Goal: Task Accomplishment & Management: Complete application form

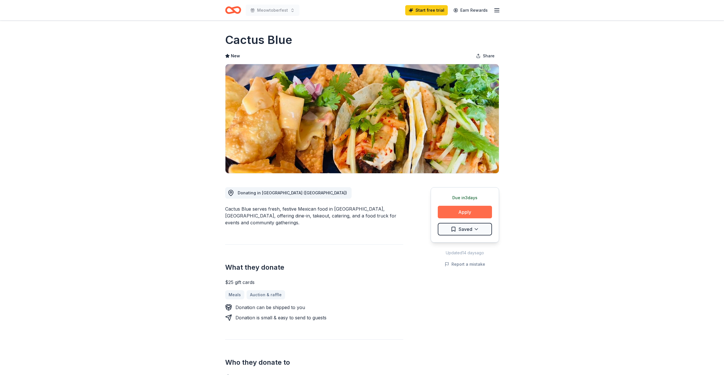
click at [447, 212] on button "Apply" at bounding box center [465, 212] width 54 height 13
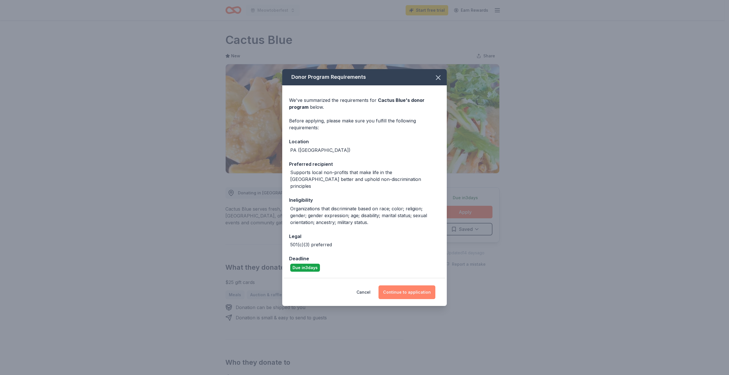
click at [416, 288] on button "Continue to application" at bounding box center [406, 292] width 57 height 14
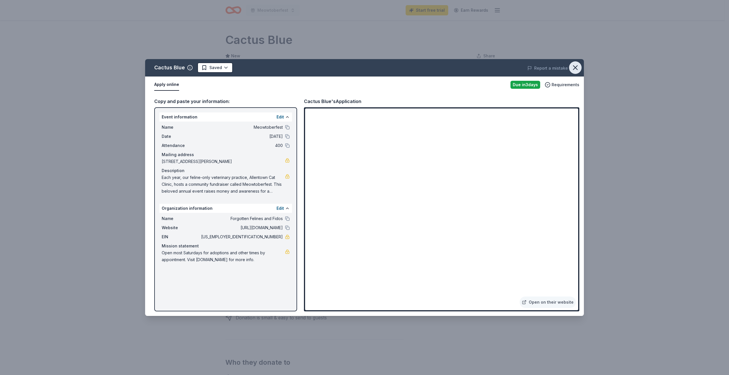
click at [572, 67] on icon "button" at bounding box center [575, 68] width 8 height 8
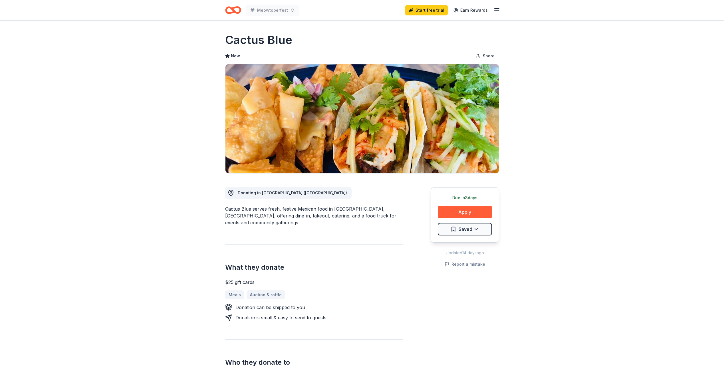
click at [231, 11] on icon "Home" at bounding box center [233, 9] width 16 height 13
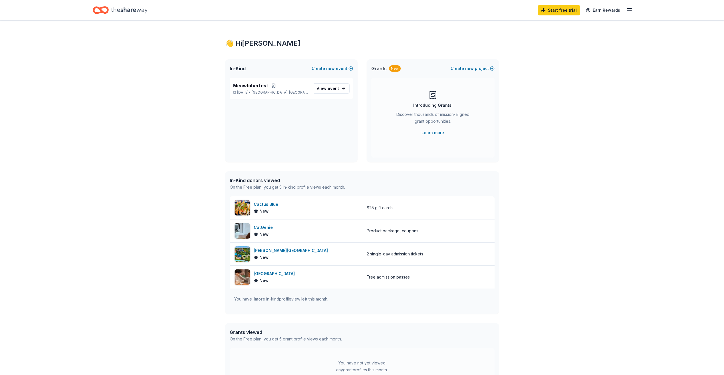
click at [629, 12] on line "button" at bounding box center [629, 12] width 5 height 0
click at [566, 44] on link "Account" at bounding box center [561, 44] width 18 height 6
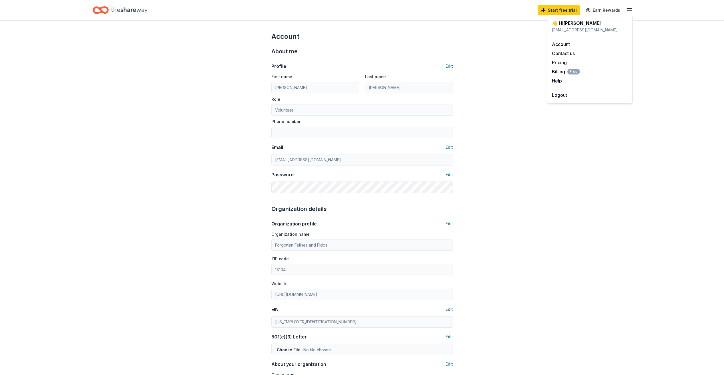
click at [537, 78] on div "Account About me Profile Edit First name Allison Last name Hengst Role Voluntee…" at bounding box center [362, 276] width 724 height 510
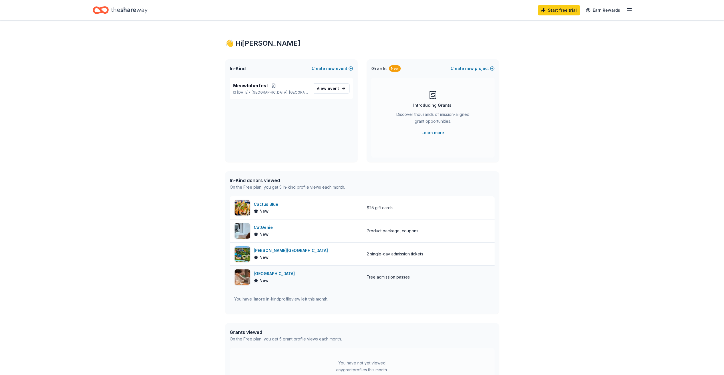
click at [271, 273] on div "[GEOGRAPHIC_DATA]" at bounding box center [275, 273] width 43 height 7
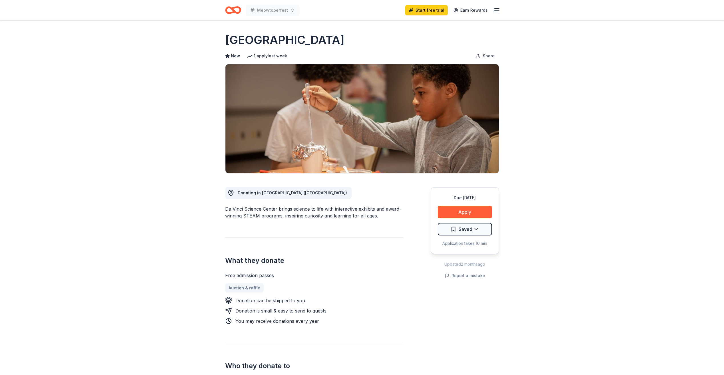
click at [496, 10] on line "button" at bounding box center [497, 10] width 5 height 0
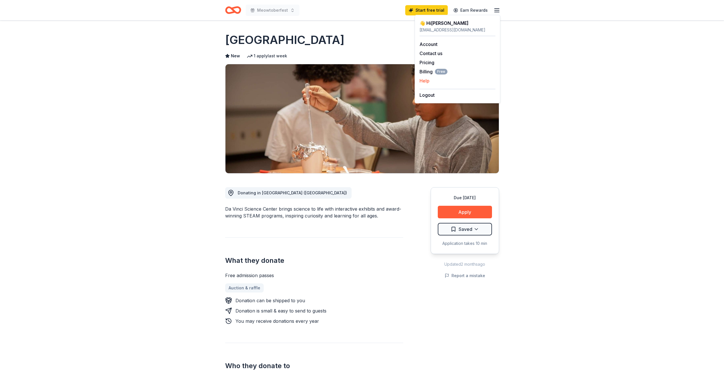
click at [424, 79] on button "Help" at bounding box center [425, 80] width 10 height 7
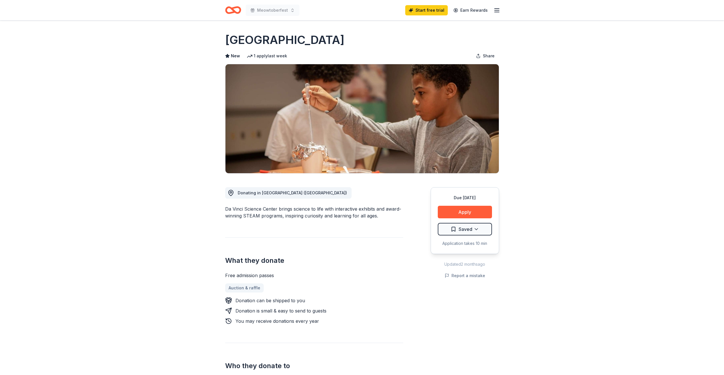
click at [496, 9] on icon "button" at bounding box center [497, 10] width 7 height 7
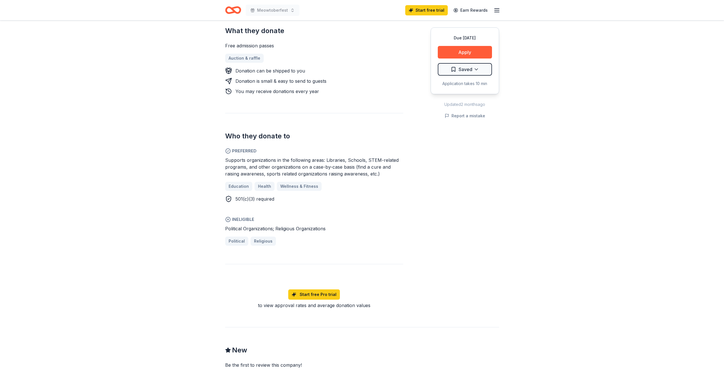
scroll to position [228, 0]
click at [467, 54] on button "Apply" at bounding box center [465, 52] width 54 height 13
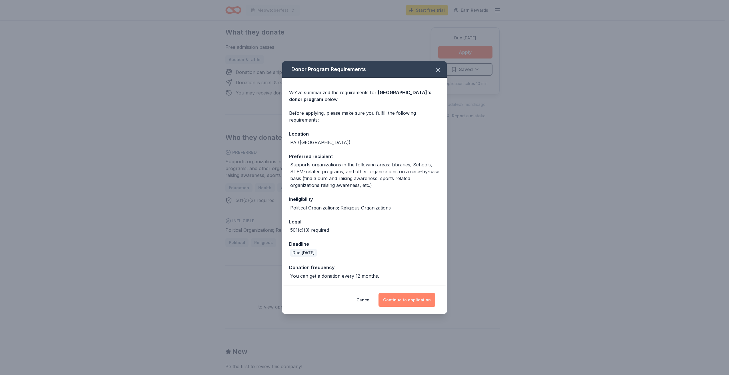
click at [422, 299] on button "Continue to application" at bounding box center [406, 300] width 57 height 14
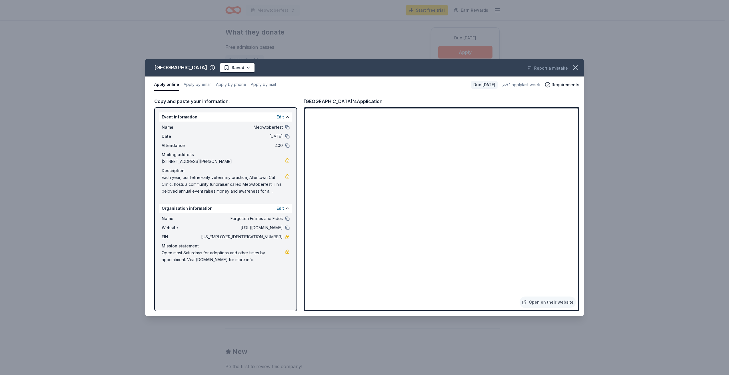
drag, startPoint x: 162, startPoint y: 178, endPoint x: 182, endPoint y: 180, distance: 20.4
click at [182, 180] on span "Each year, our feline-only veterinary practice, Allentown Cat Clinic, hosts a c…" at bounding box center [223, 184] width 123 height 21
click at [204, 83] on button "Apply by email" at bounding box center [198, 85] width 28 height 12
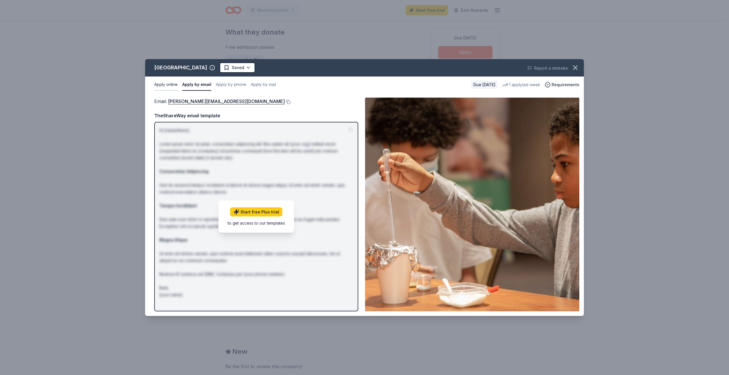
click at [171, 81] on button "Apply online" at bounding box center [165, 85] width 23 height 12
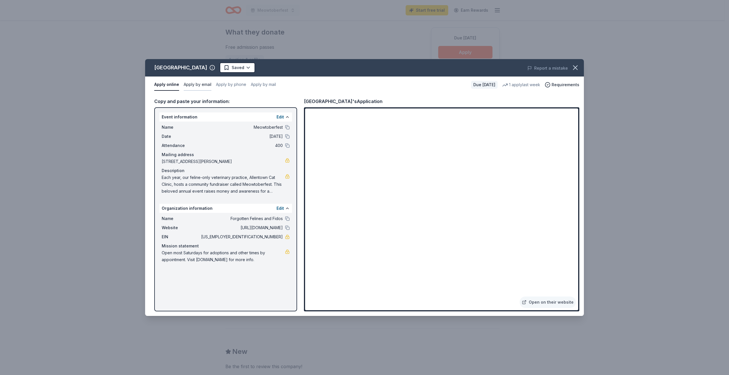
click at [190, 83] on button "Apply by email" at bounding box center [198, 85] width 28 height 12
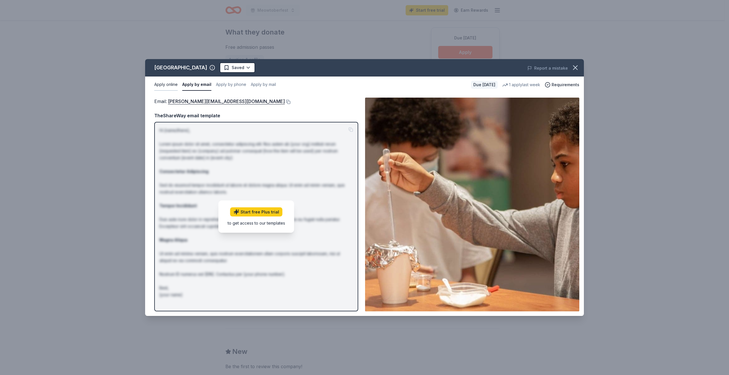
click at [168, 85] on button "Apply online" at bounding box center [165, 85] width 23 height 12
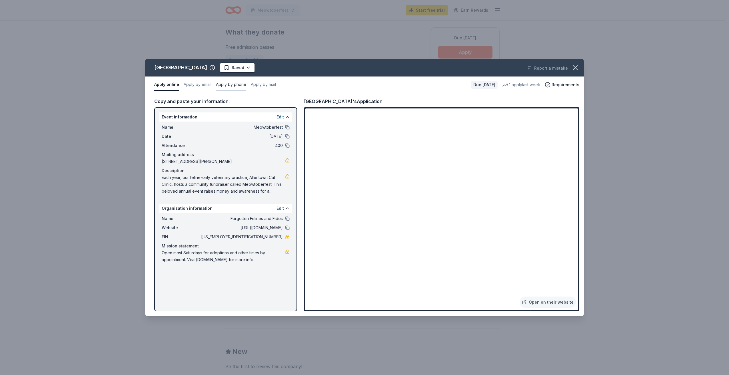
click at [230, 86] on button "Apply by phone" at bounding box center [231, 85] width 30 height 12
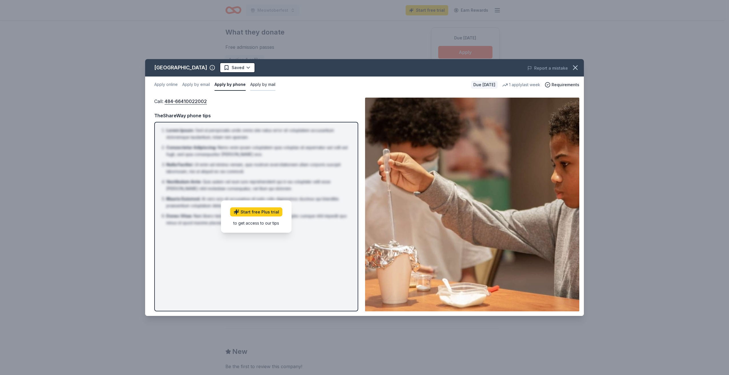
click at [259, 86] on button "Apply by mail" at bounding box center [262, 85] width 25 height 12
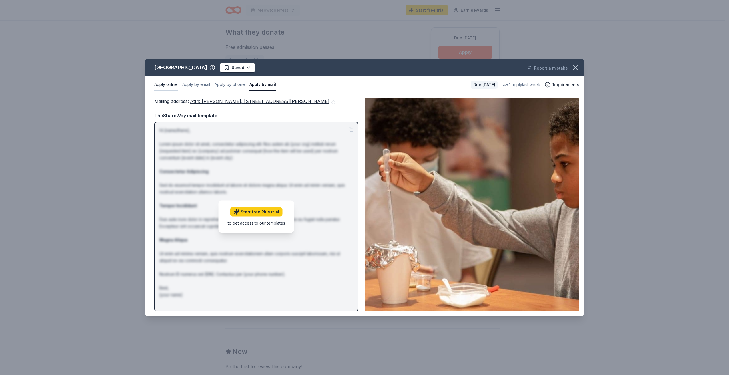
click at [172, 85] on button "Apply online" at bounding box center [165, 85] width 23 height 12
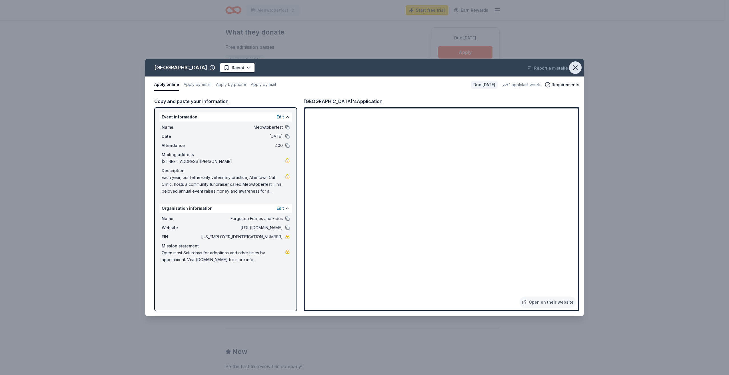
click at [574, 70] on icon "button" at bounding box center [575, 68] width 8 height 8
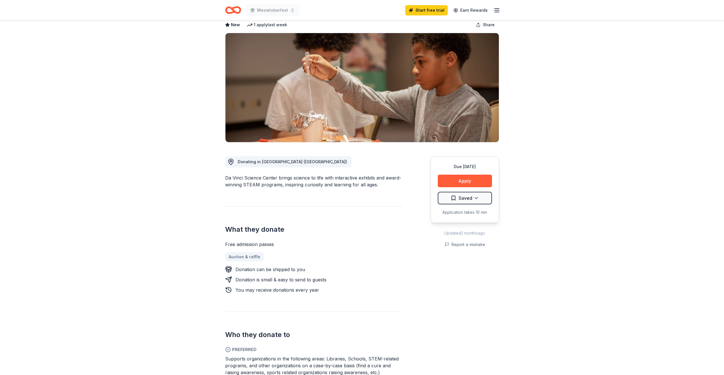
scroll to position [0, 0]
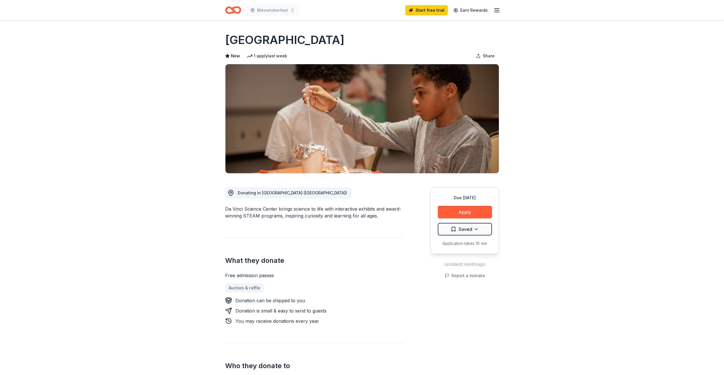
click at [231, 11] on icon "Home" at bounding box center [233, 9] width 16 height 13
